Goal: Navigation & Orientation: Go to known website

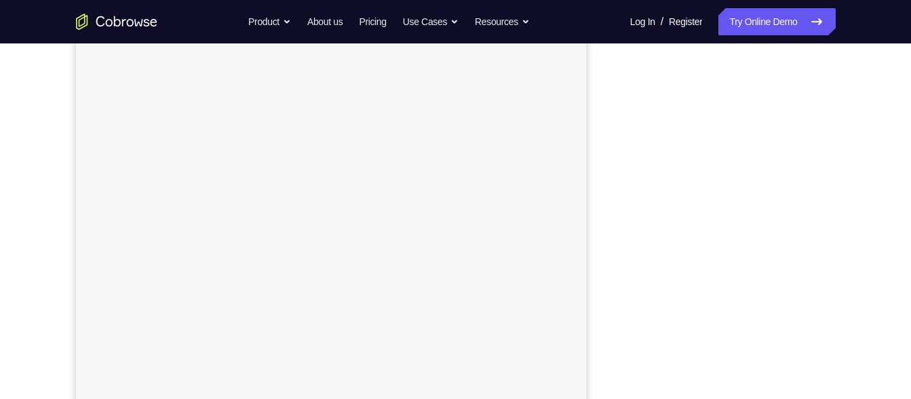
scroll to position [208, 0]
click at [769, 24] on link "Try Online Demo" at bounding box center [777, 21] width 117 height 27
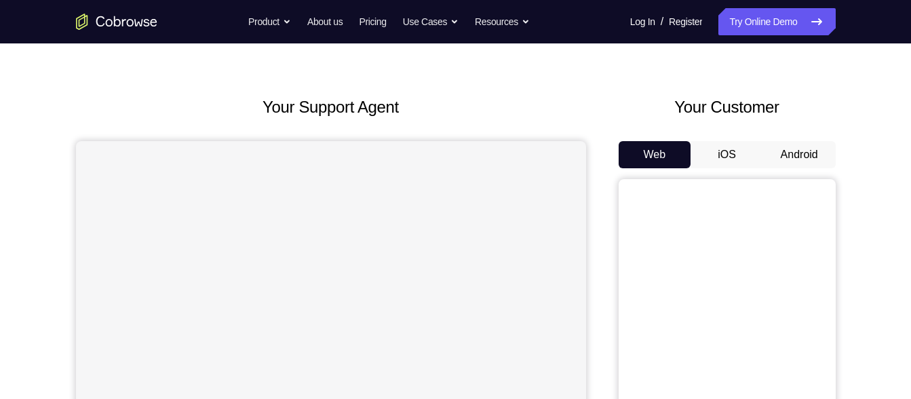
scroll to position [46, 0]
